Goal: Task Accomplishment & Management: Manage account settings

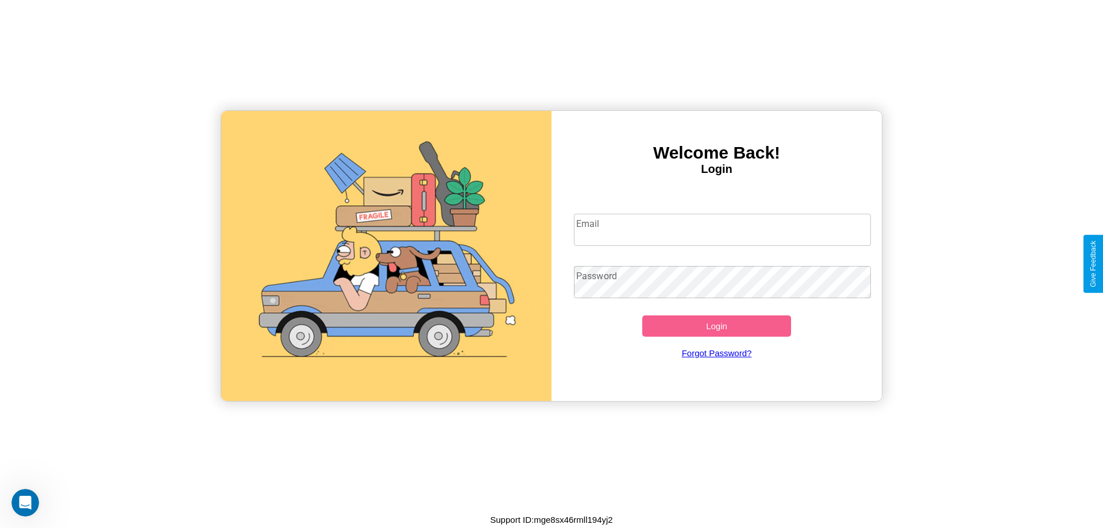
click at [722, 229] on input "Email" at bounding box center [723, 230] width 298 height 32
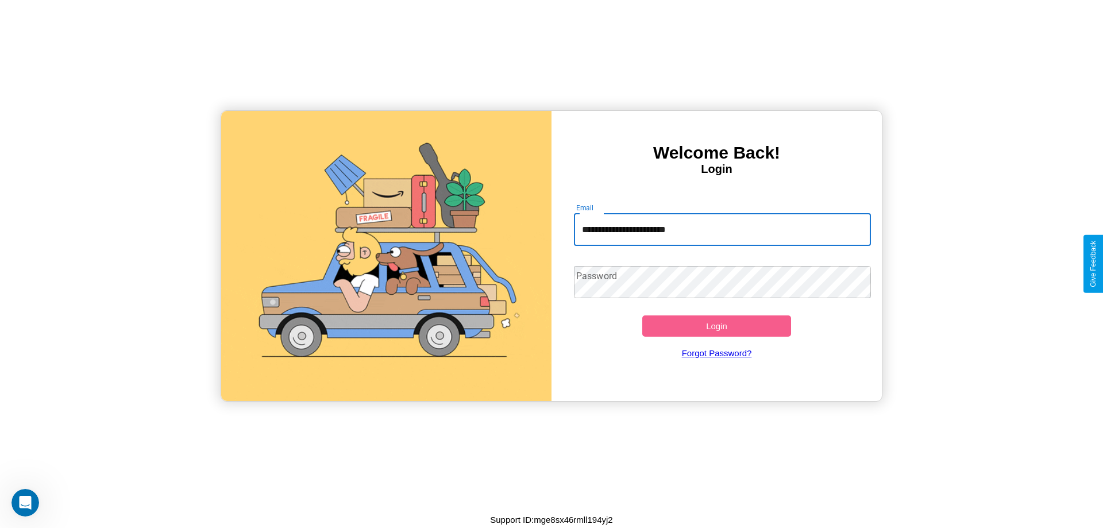
type input "**********"
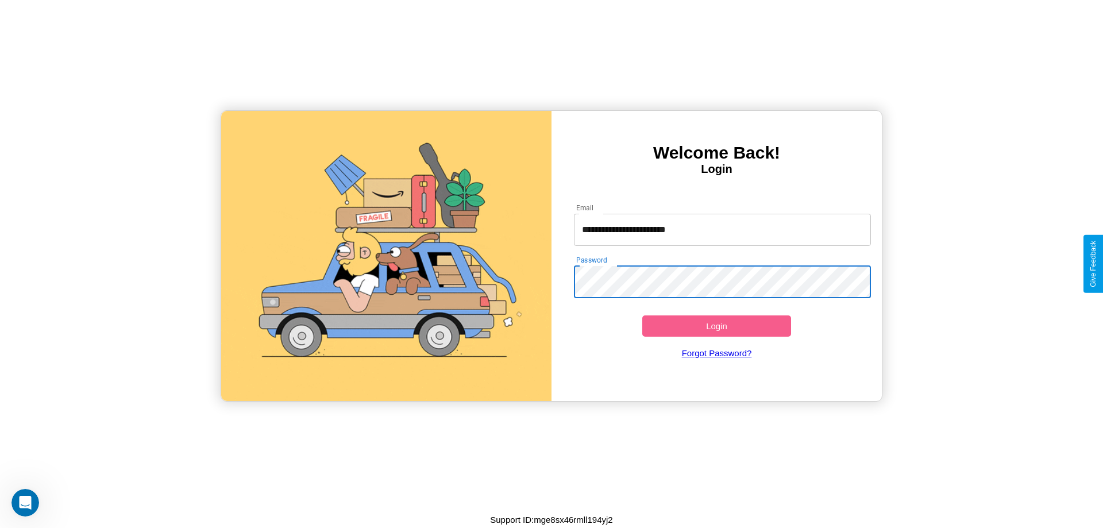
click at [716, 326] on button "Login" at bounding box center [716, 325] width 149 height 21
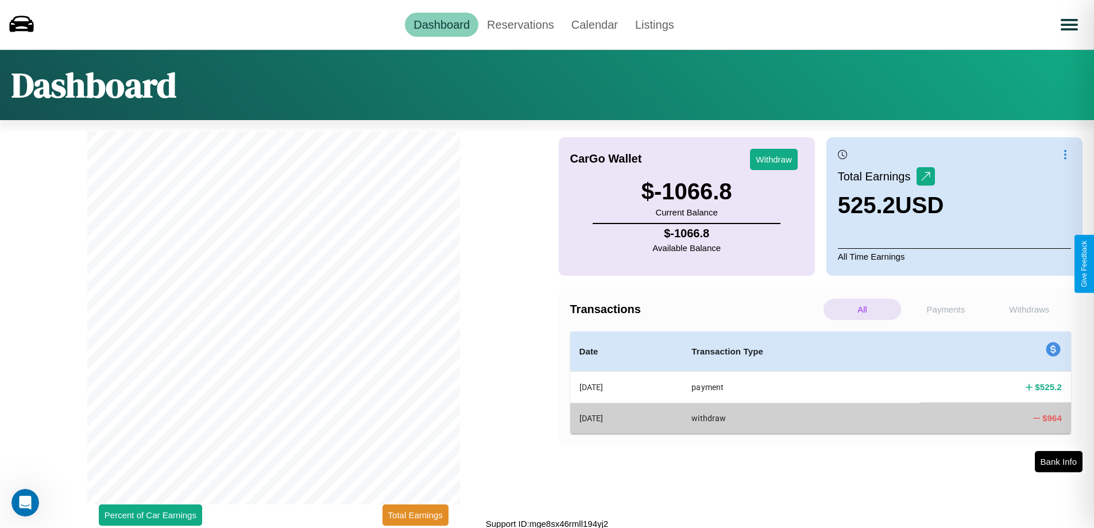
scroll to position [3, 0]
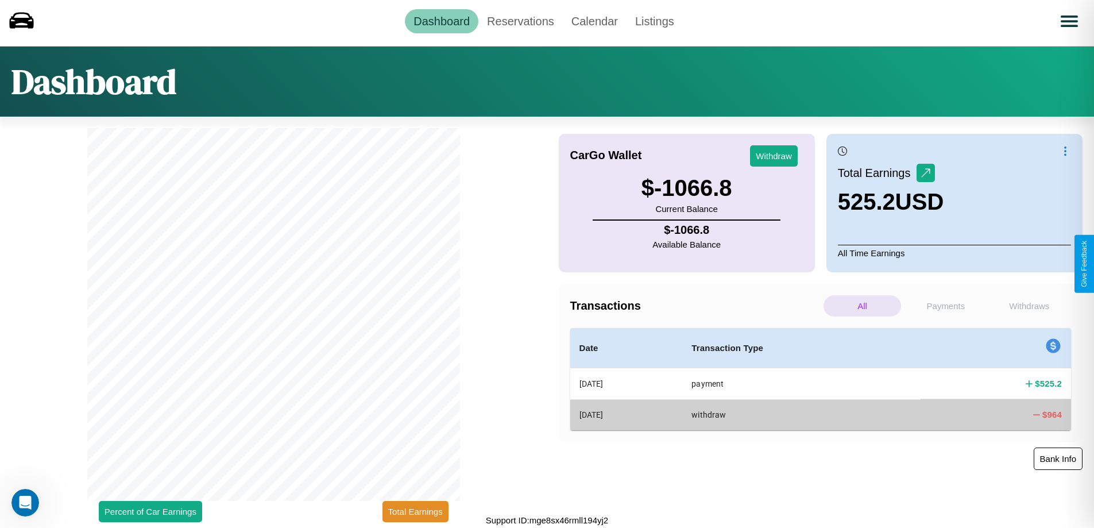
click at [1058, 458] on button "Bank Info" at bounding box center [1058, 459] width 49 height 22
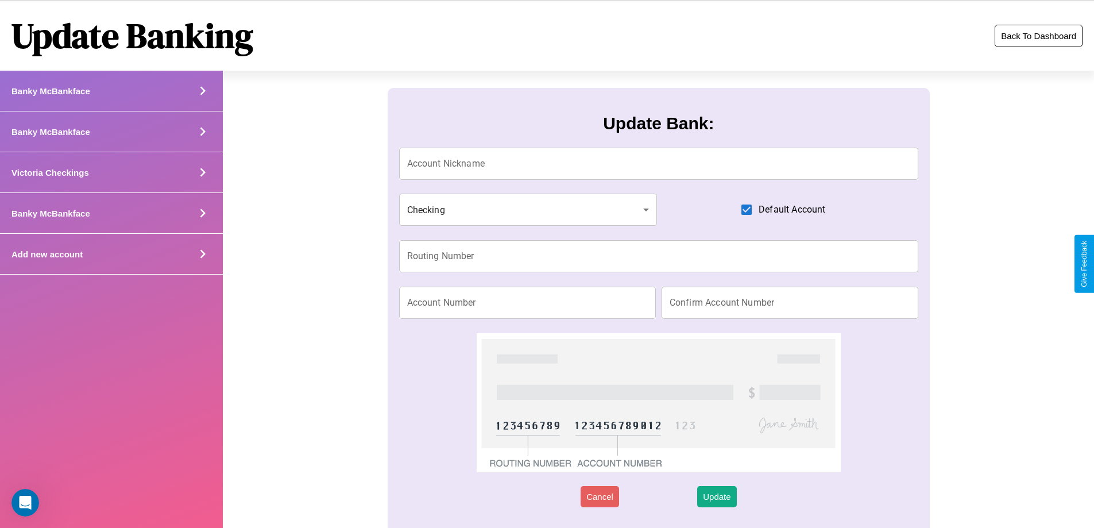
click at [1039, 36] on button "Back To Dashboard" at bounding box center [1039, 36] width 88 height 22
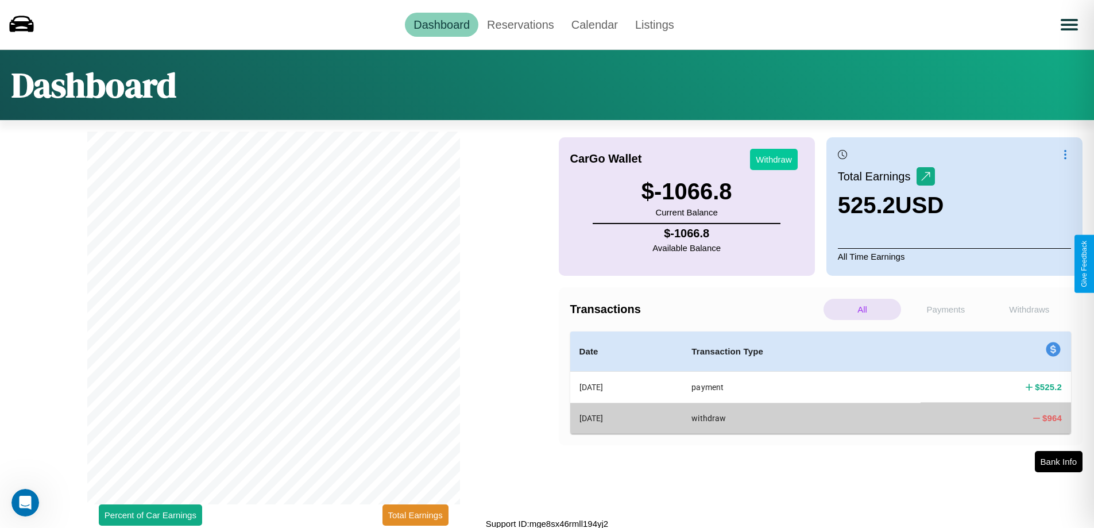
click at [774, 159] on button "Withdraw" at bounding box center [774, 159] width 48 height 21
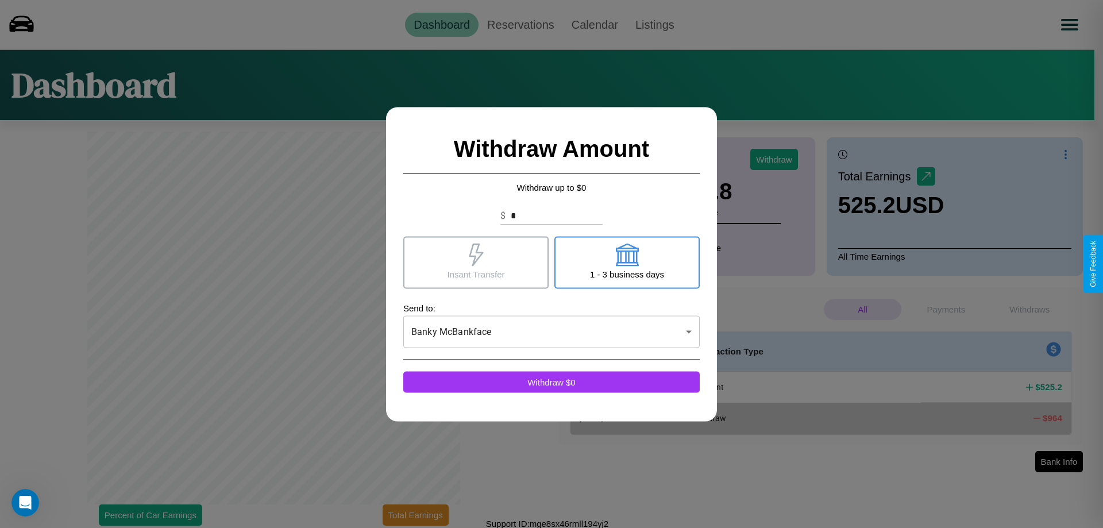
click at [627, 262] on icon at bounding box center [626, 254] width 23 height 23
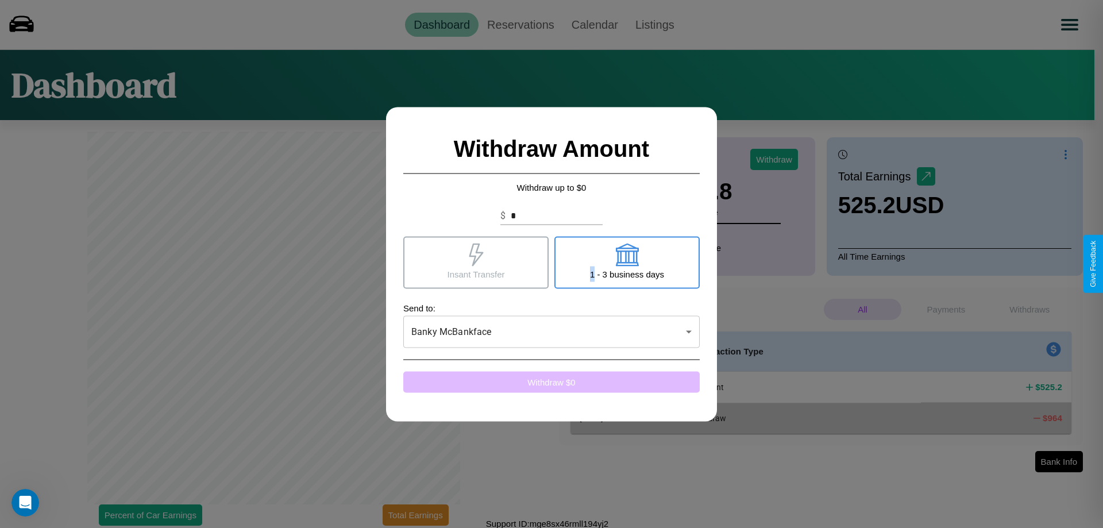
click at [552, 381] on button "Withdraw $ 0" at bounding box center [551, 381] width 296 height 21
